Goal: Task Accomplishment & Management: Manage account settings

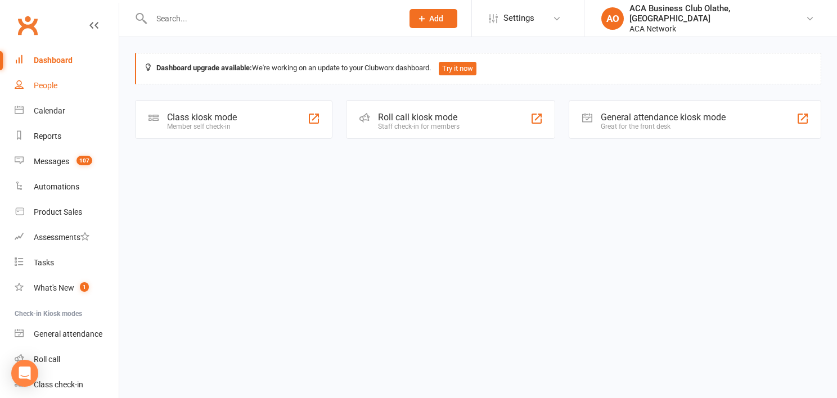
click at [33, 84] on link "People" at bounding box center [67, 85] width 104 height 25
select select "50893"
select select "100"
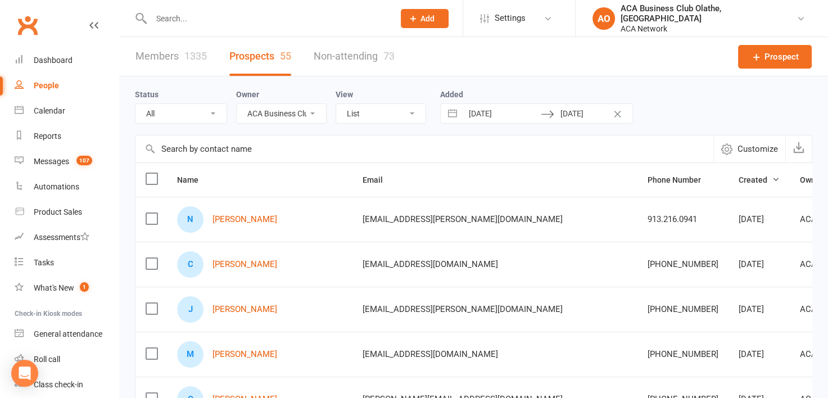
click at [222, 19] on input "text" at bounding box center [267, 19] width 238 height 16
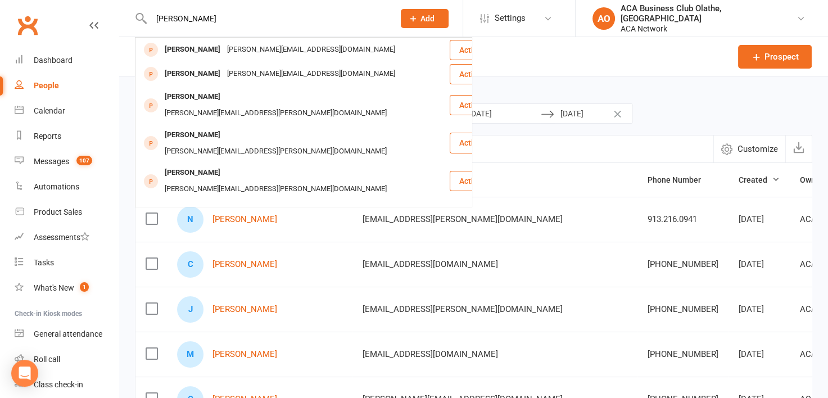
type input "[PERSON_NAME]"
click at [240, 242] on div "[EMAIL_ADDRESS][DOMAIN_NAME]" at bounding box center [284, 250] width 121 height 16
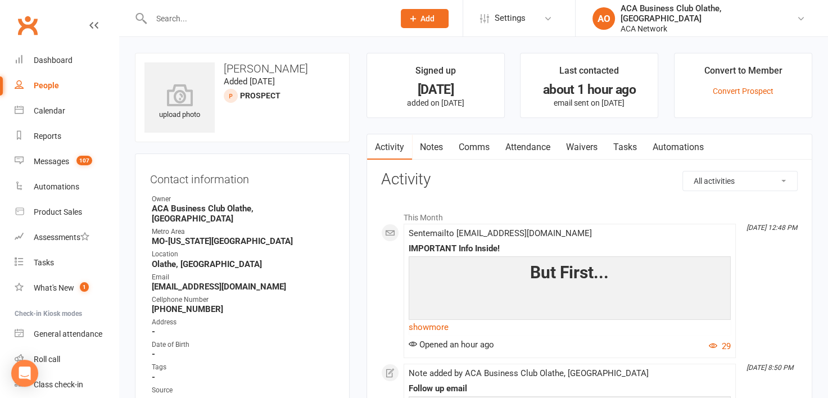
click at [431, 143] on link "Notes" at bounding box center [431, 147] width 39 height 26
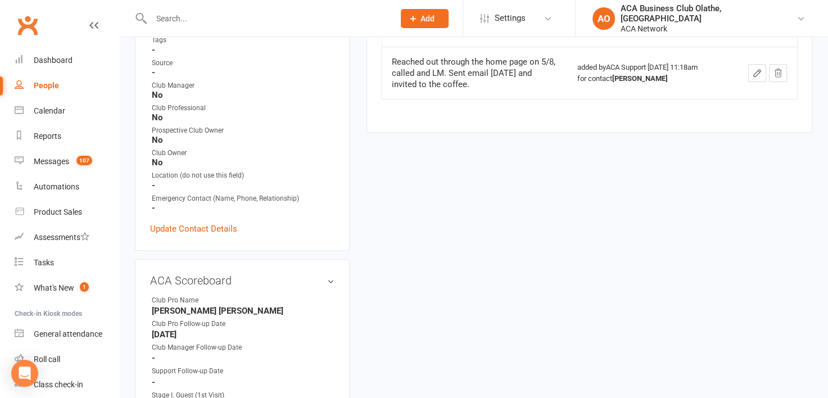
scroll to position [332, 0]
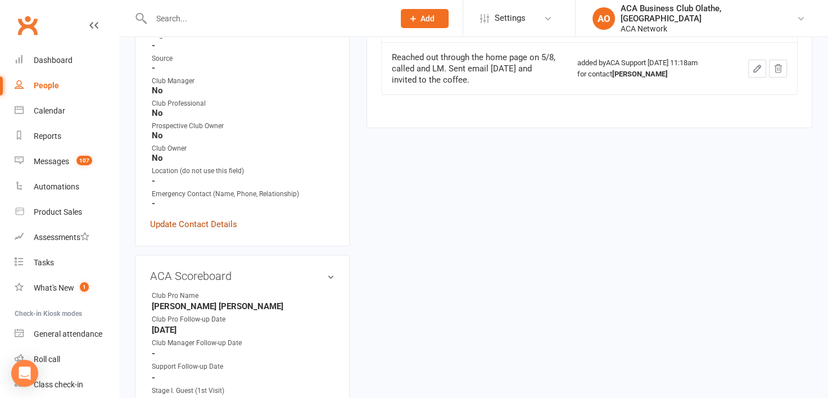
click at [222, 219] on link "Update Contact Details" at bounding box center [193, 224] width 87 height 13
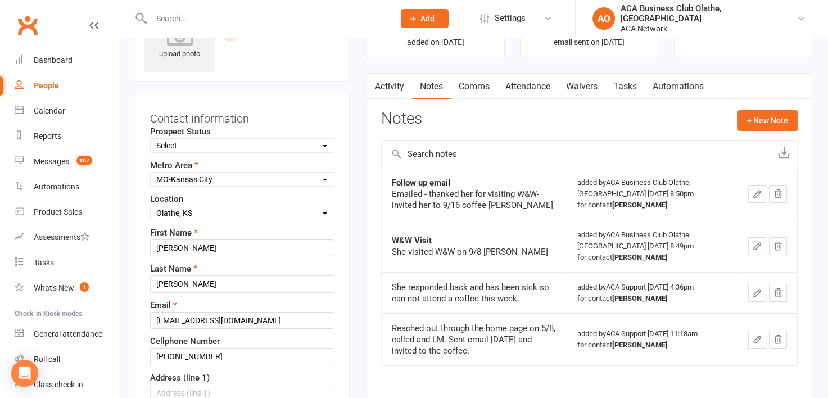
scroll to position [53, 0]
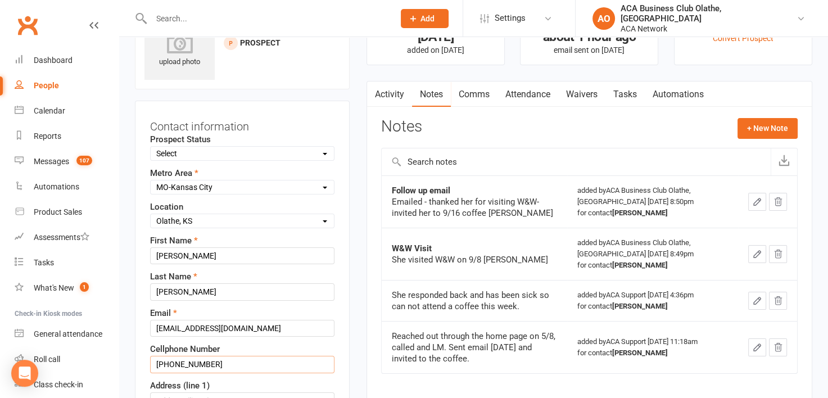
click at [218, 366] on input "[PHONE_NUMBER]" at bounding box center [242, 364] width 184 height 17
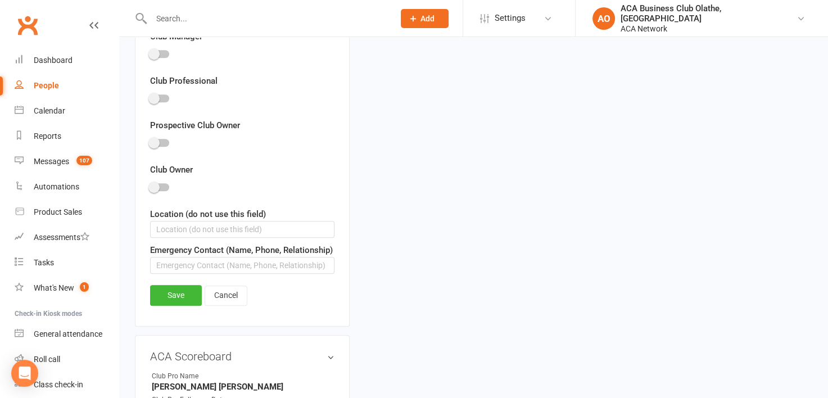
scroll to position [728, 0]
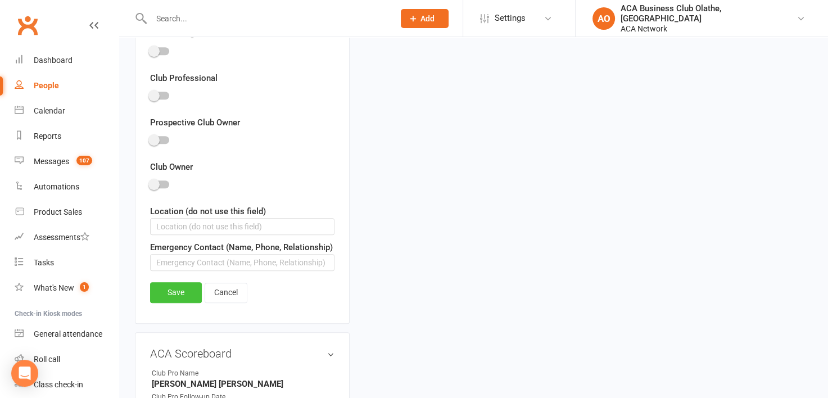
type input "[PHONE_NUMBER]"
click at [170, 290] on link "Save" at bounding box center [176, 292] width 52 height 20
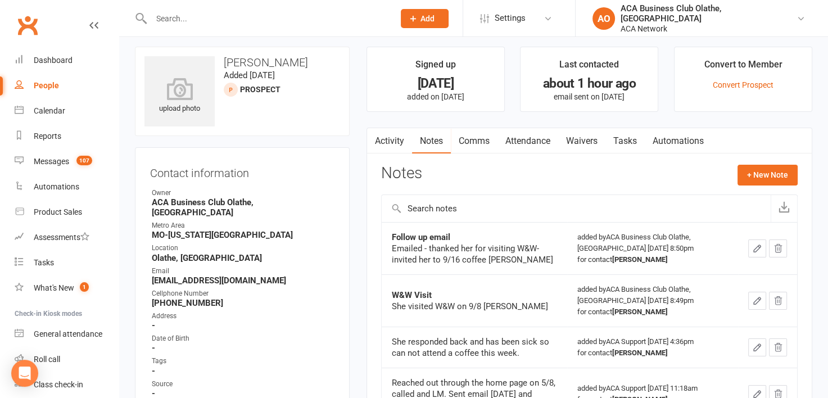
scroll to position [12, 0]
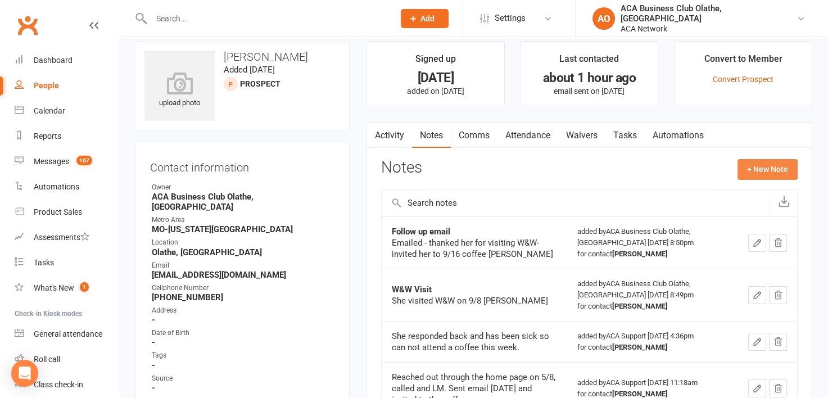
click at [773, 169] on button "+ New Note" at bounding box center [768, 169] width 60 height 20
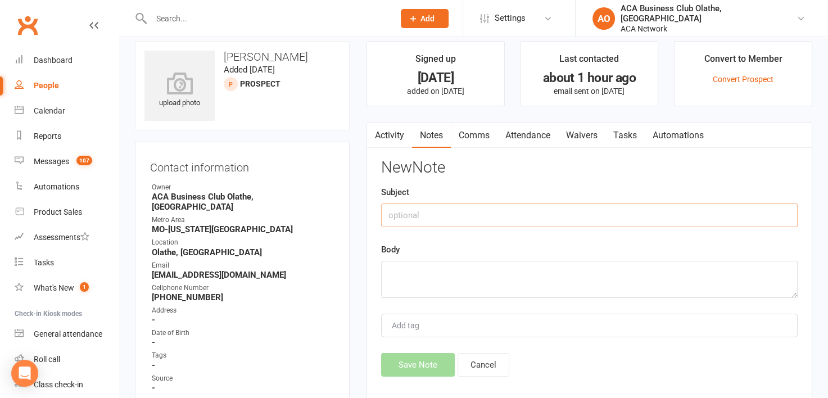
click at [408, 206] on input "text" at bounding box center [589, 216] width 417 height 24
type input "Follow up call"
click at [411, 274] on textarea at bounding box center [589, 279] width 417 height 37
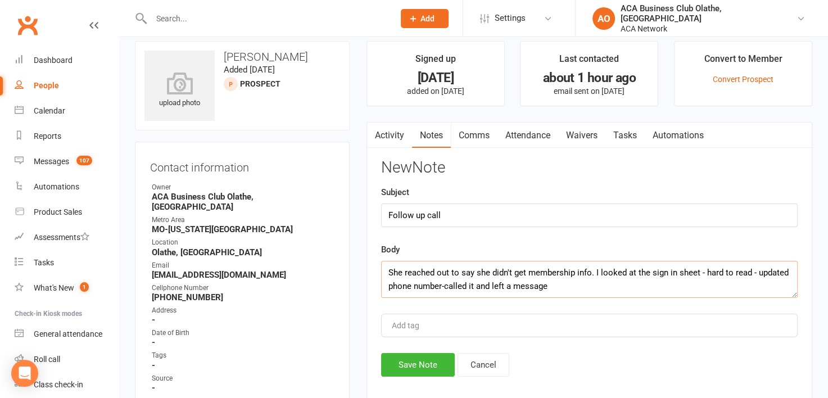
scroll to position [7, 0]
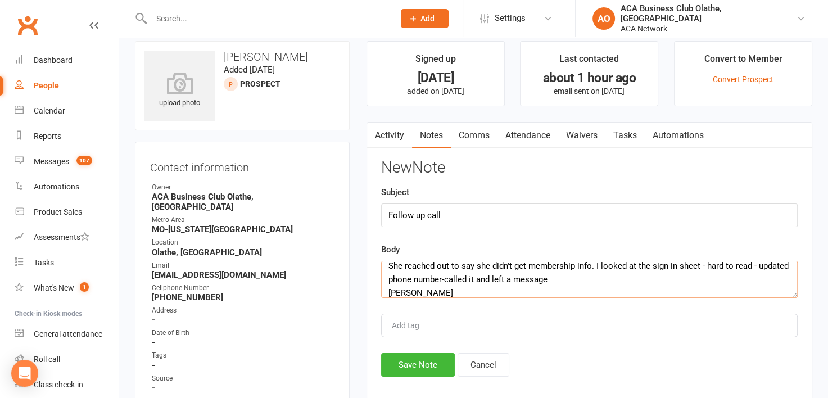
click at [585, 279] on textarea "She reached out to say she didn't get membership info. I looked at the sign in …" at bounding box center [589, 279] width 417 height 37
type textarea "She reached out to say she didn't get membership info. I looked at the sign in …"
click at [412, 358] on button "Save Note" at bounding box center [418, 365] width 74 height 24
